Goal: Task Accomplishment & Management: Use online tool/utility

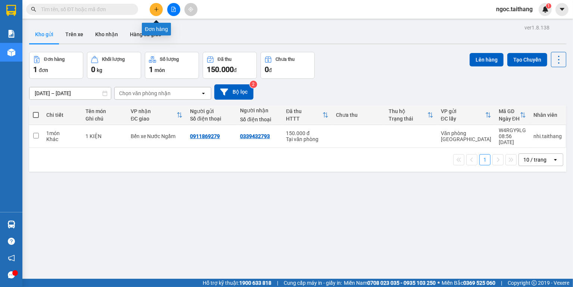
click at [151, 10] on button at bounding box center [156, 9] width 13 height 13
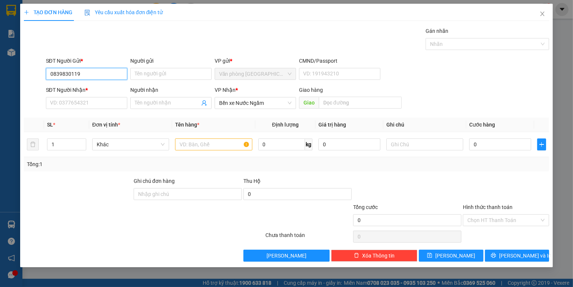
drag, startPoint x: 61, startPoint y: 73, endPoint x: 54, endPoint y: 73, distance: 6.7
click at [54, 73] on input "0839830119" at bounding box center [86, 74] width 81 height 12
click at [94, 104] on input "SĐT Người Nhận *" at bounding box center [86, 103] width 81 height 12
drag, startPoint x: 61, startPoint y: 73, endPoint x: 57, endPoint y: 72, distance: 4.5
click at [57, 72] on input "0889830119" at bounding box center [86, 74] width 81 height 12
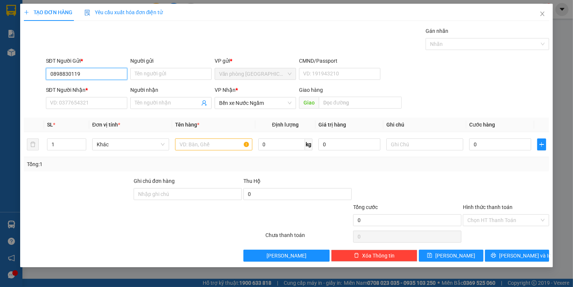
click at [82, 78] on input "0898830119" at bounding box center [86, 74] width 81 height 12
type input "0898830119"
click at [71, 103] on input "SĐT Người Nhận *" at bounding box center [86, 103] width 81 height 12
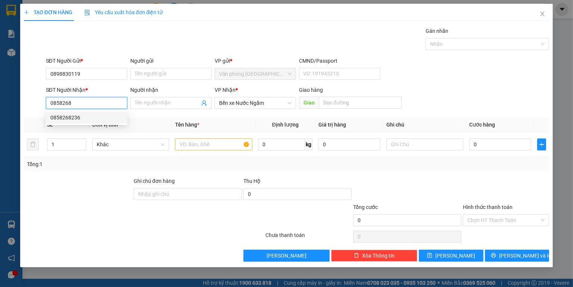
click at [81, 121] on div "0858268236" at bounding box center [86, 117] width 72 height 8
type input "0858268236"
type input "150.000"
type input "0858268236"
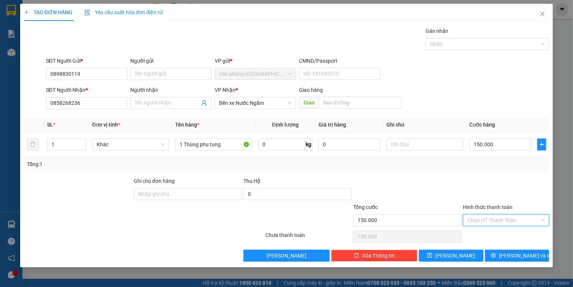
click at [524, 219] on input "Hình thức thanh toán" at bounding box center [503, 220] width 72 height 11
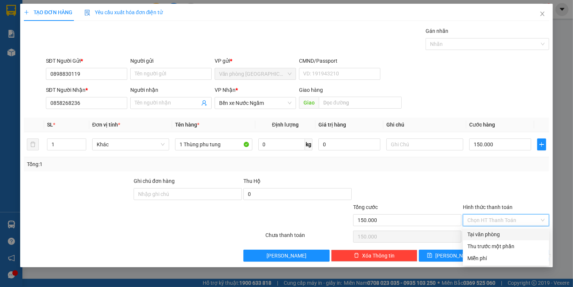
click at [492, 234] on div "Tại văn phòng" at bounding box center [505, 234] width 77 height 8
type input "0"
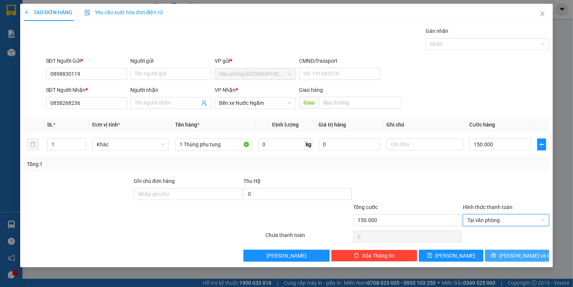
click at [518, 255] on span "Lưu và In" at bounding box center [525, 255] width 52 height 8
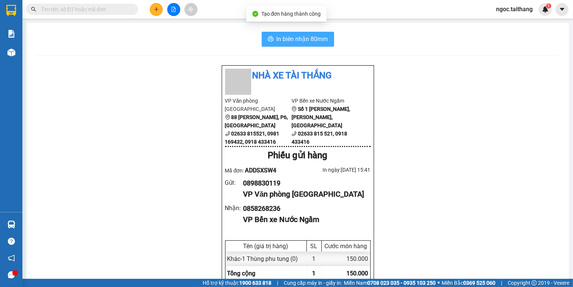
click at [316, 43] on span "In biên nhận 80mm" at bounding box center [301, 38] width 51 height 9
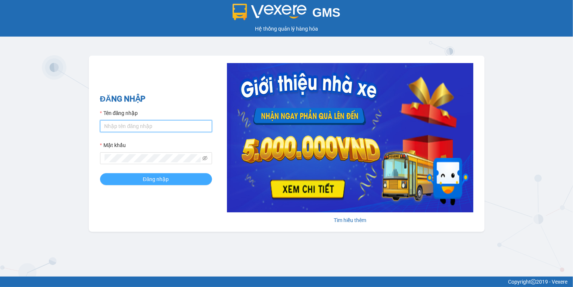
type input "ngoc.taithang"
click at [140, 178] on button "Đăng nhập" at bounding box center [156, 179] width 112 height 12
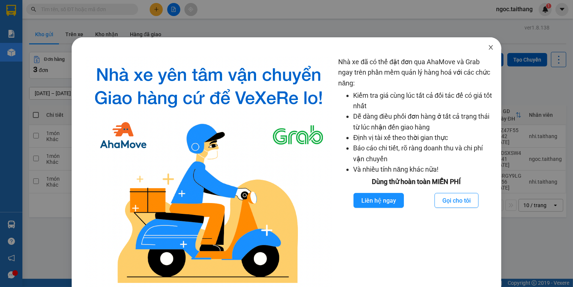
click at [488, 47] on icon "close" at bounding box center [491, 47] width 6 height 6
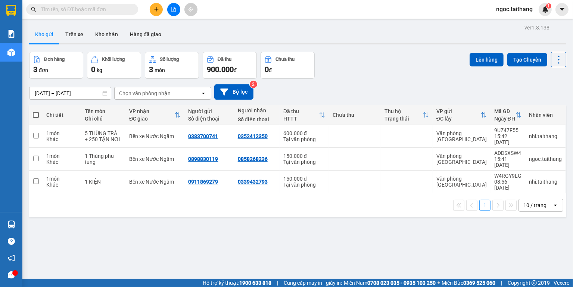
drag, startPoint x: 354, startPoint y: 70, endPoint x: 348, endPoint y: 60, distance: 11.4
click at [348, 60] on div "Đơn hàng 3 đơn Khối lượng 0 kg Số lượng 3 món Đã thu 900.000 đ Chưa thu 0 đ Lên…" at bounding box center [297, 65] width 537 height 27
drag, startPoint x: 347, startPoint y: 60, endPoint x: 336, endPoint y: 69, distance: 14.6
drag, startPoint x: 336, startPoint y: 69, endPoint x: 333, endPoint y: 53, distance: 16.7
